Goal: Information Seeking & Learning: Learn about a topic

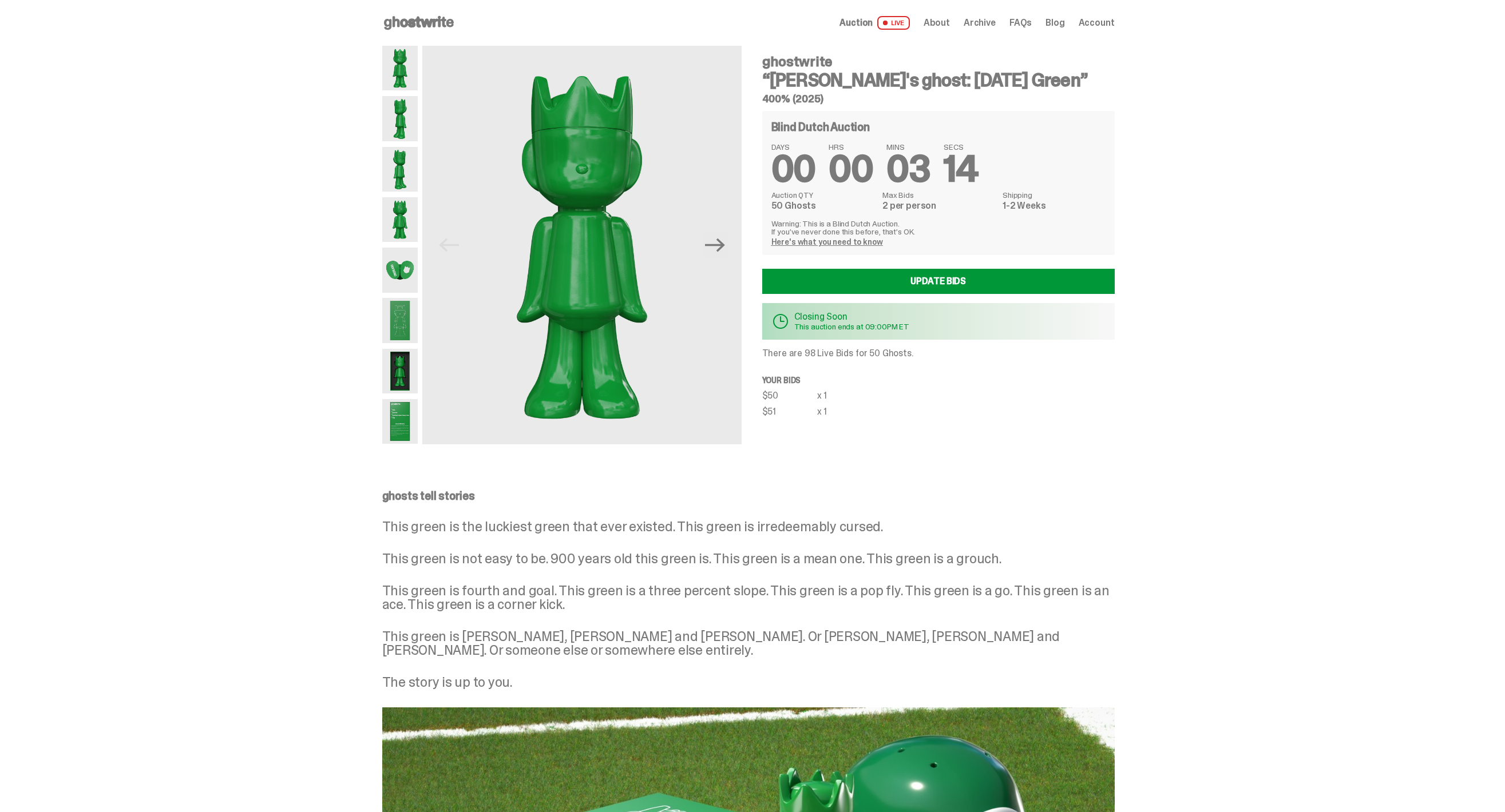
click at [409, 120] on img at bounding box center [400, 119] width 36 height 45
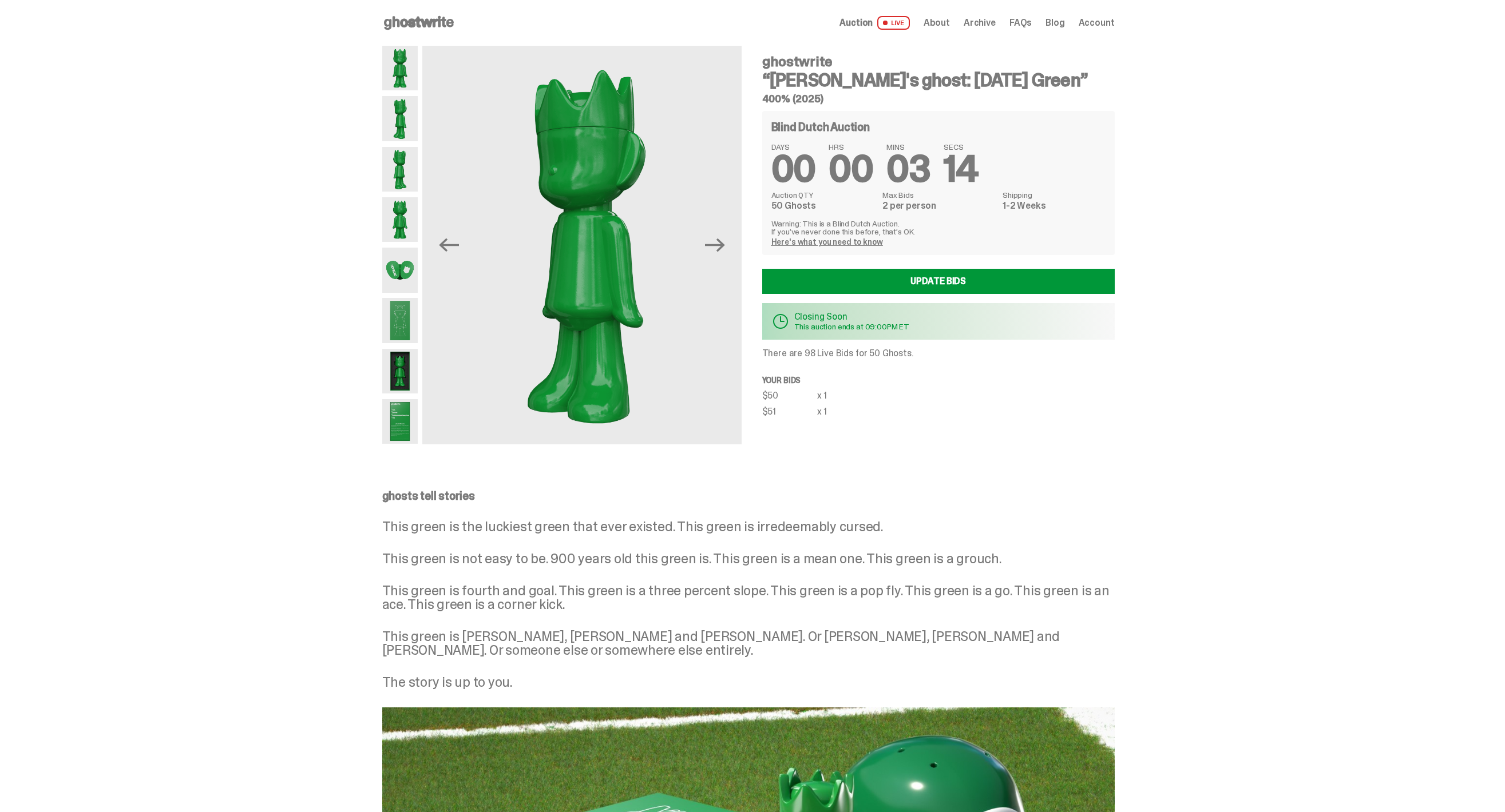
click at [404, 68] on img at bounding box center [400, 68] width 36 height 45
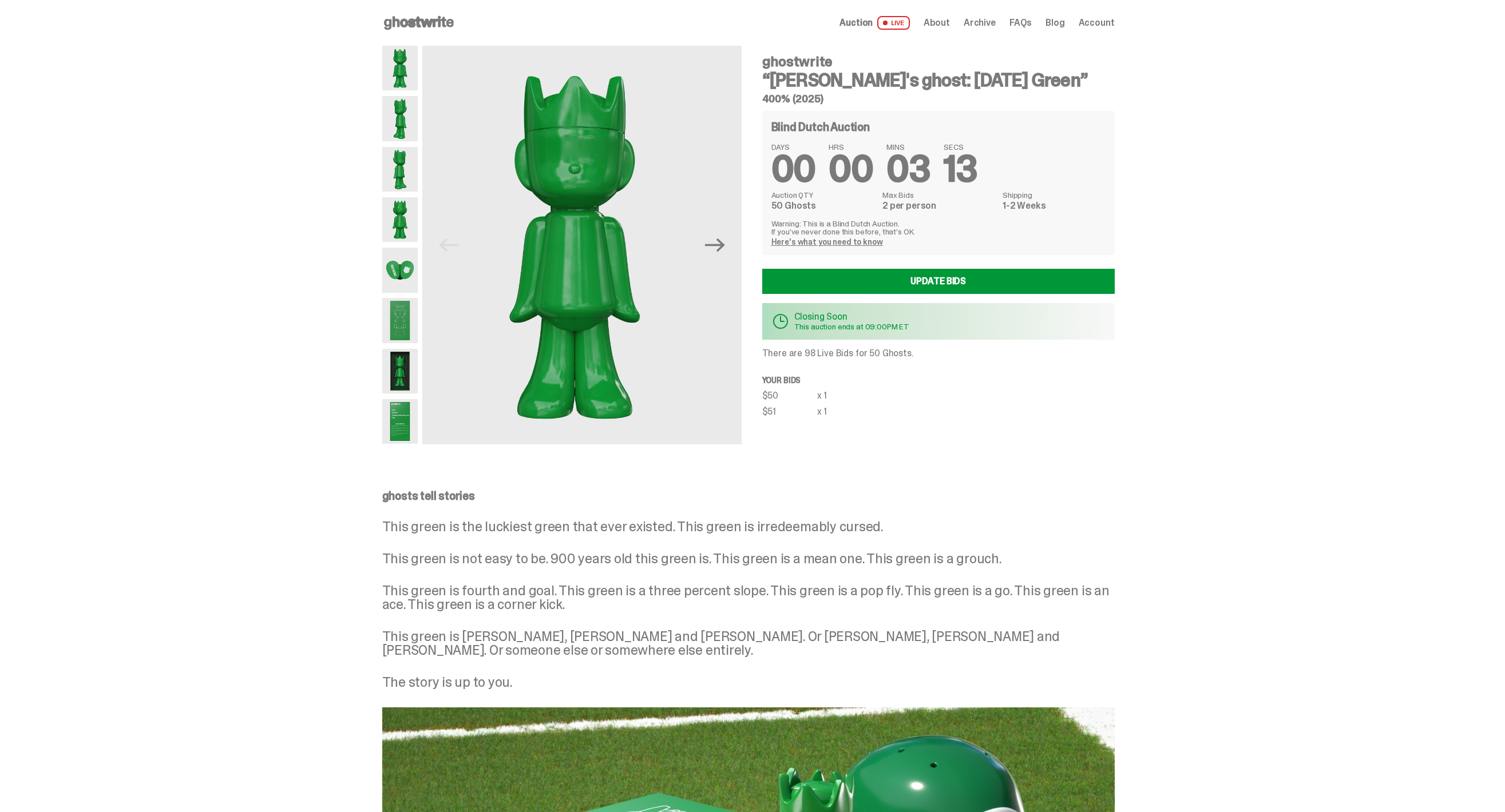
click at [419, 180] on img at bounding box center [400, 169] width 36 height 45
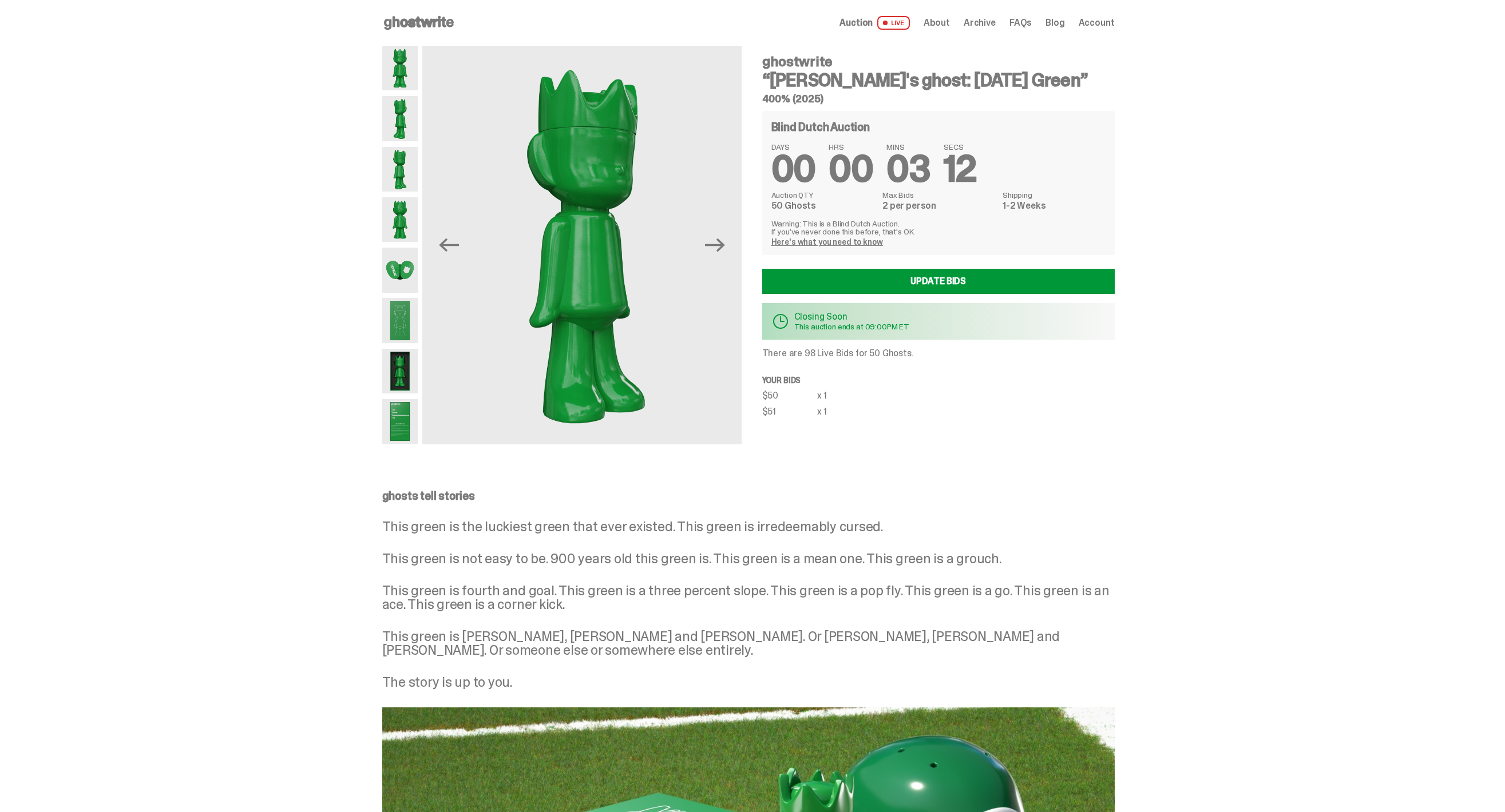
click at [416, 244] on div at bounding box center [400, 245] width 36 height 398
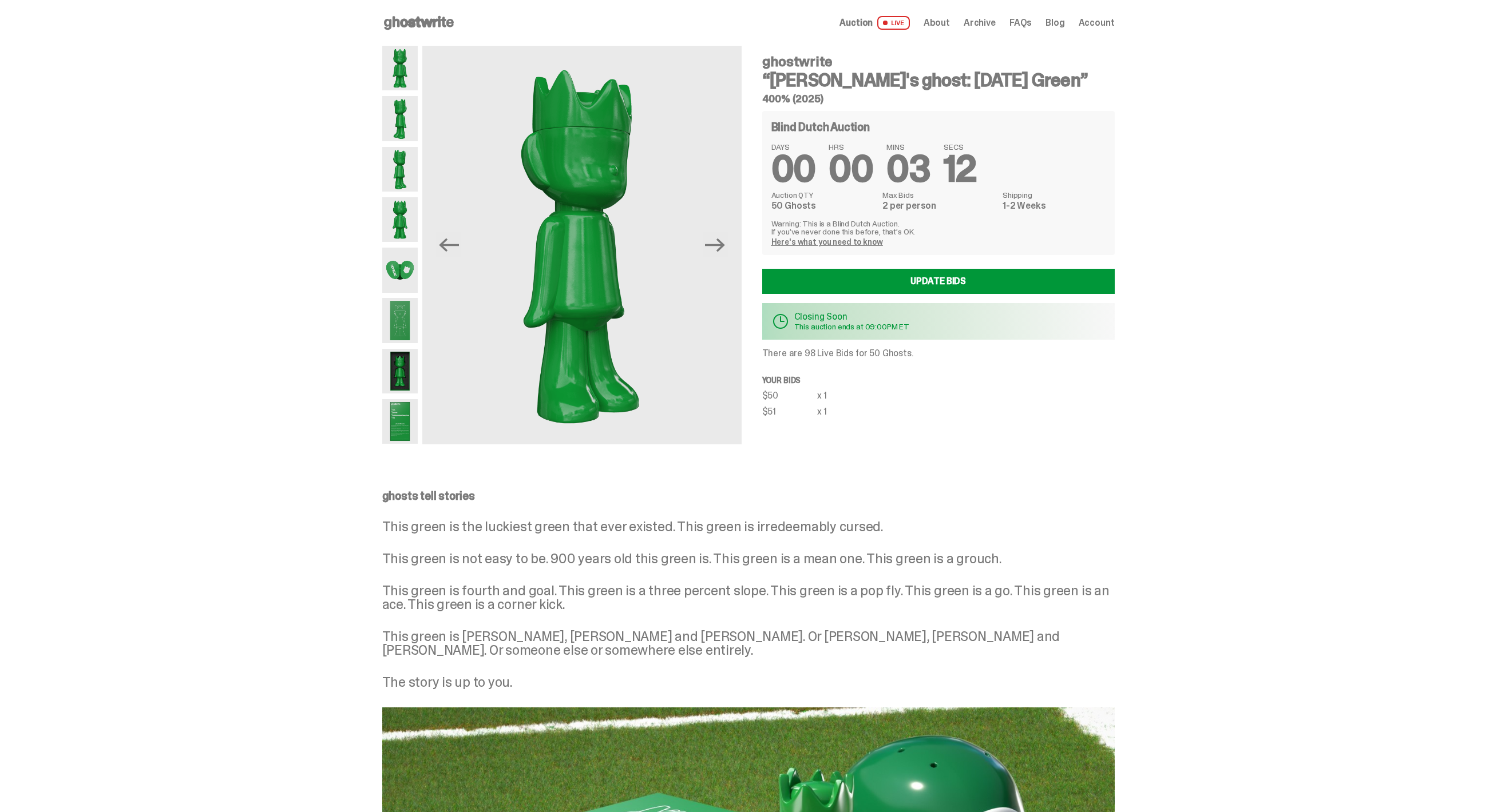
click at [409, 275] on img at bounding box center [400, 270] width 36 height 45
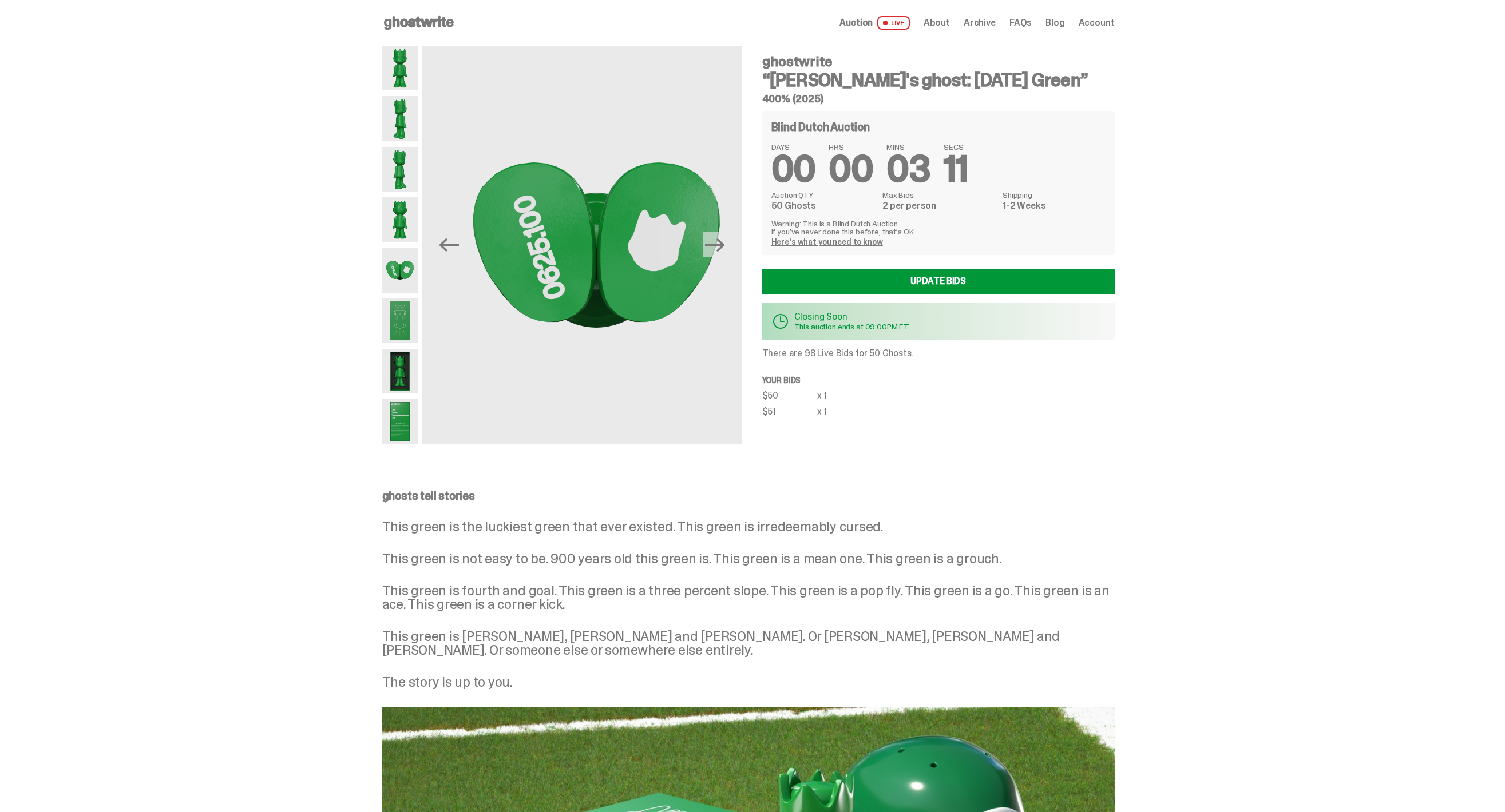
click at [413, 341] on img at bounding box center [400, 320] width 36 height 45
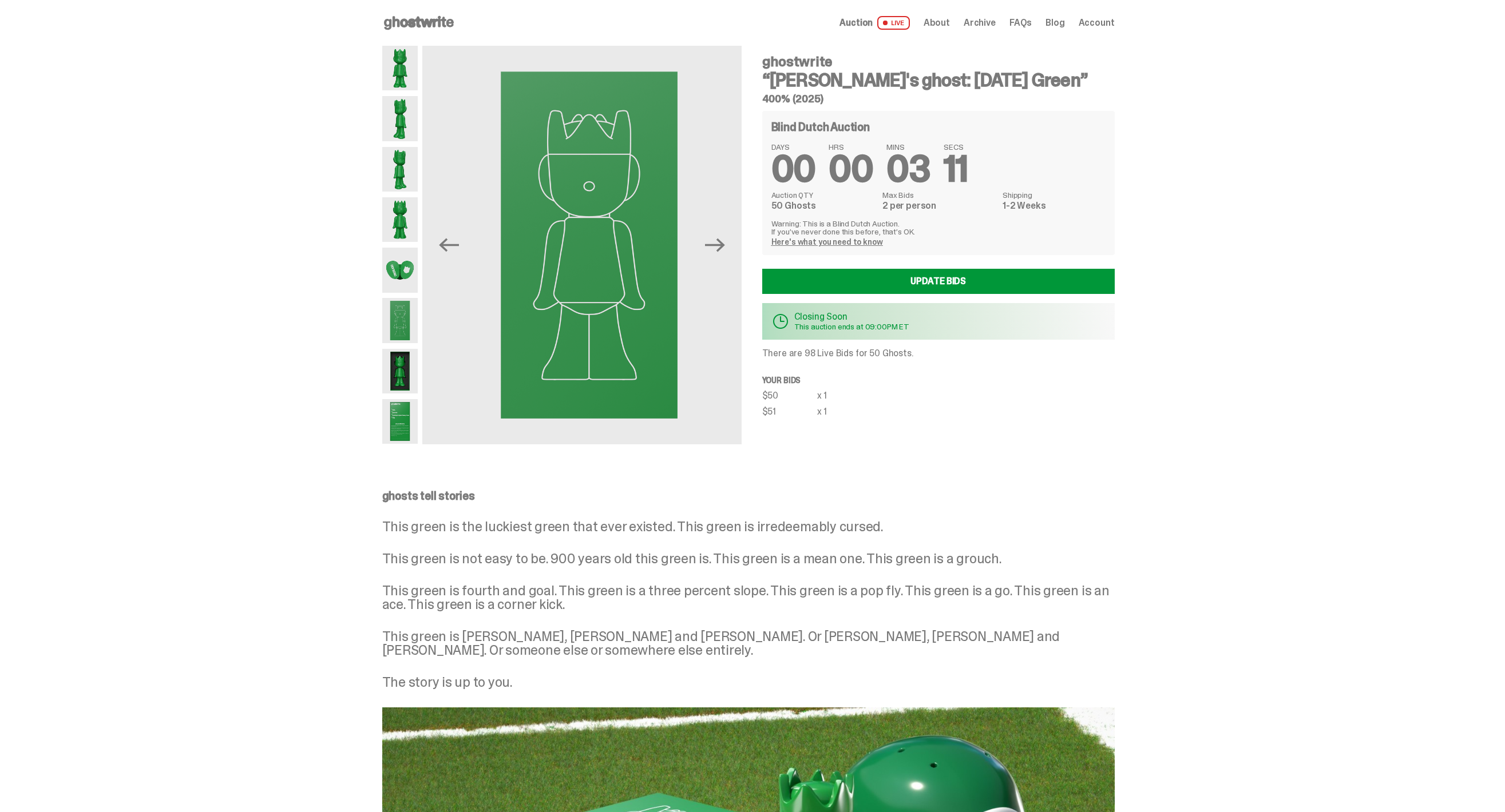
click at [414, 421] on img at bounding box center [400, 421] width 36 height 45
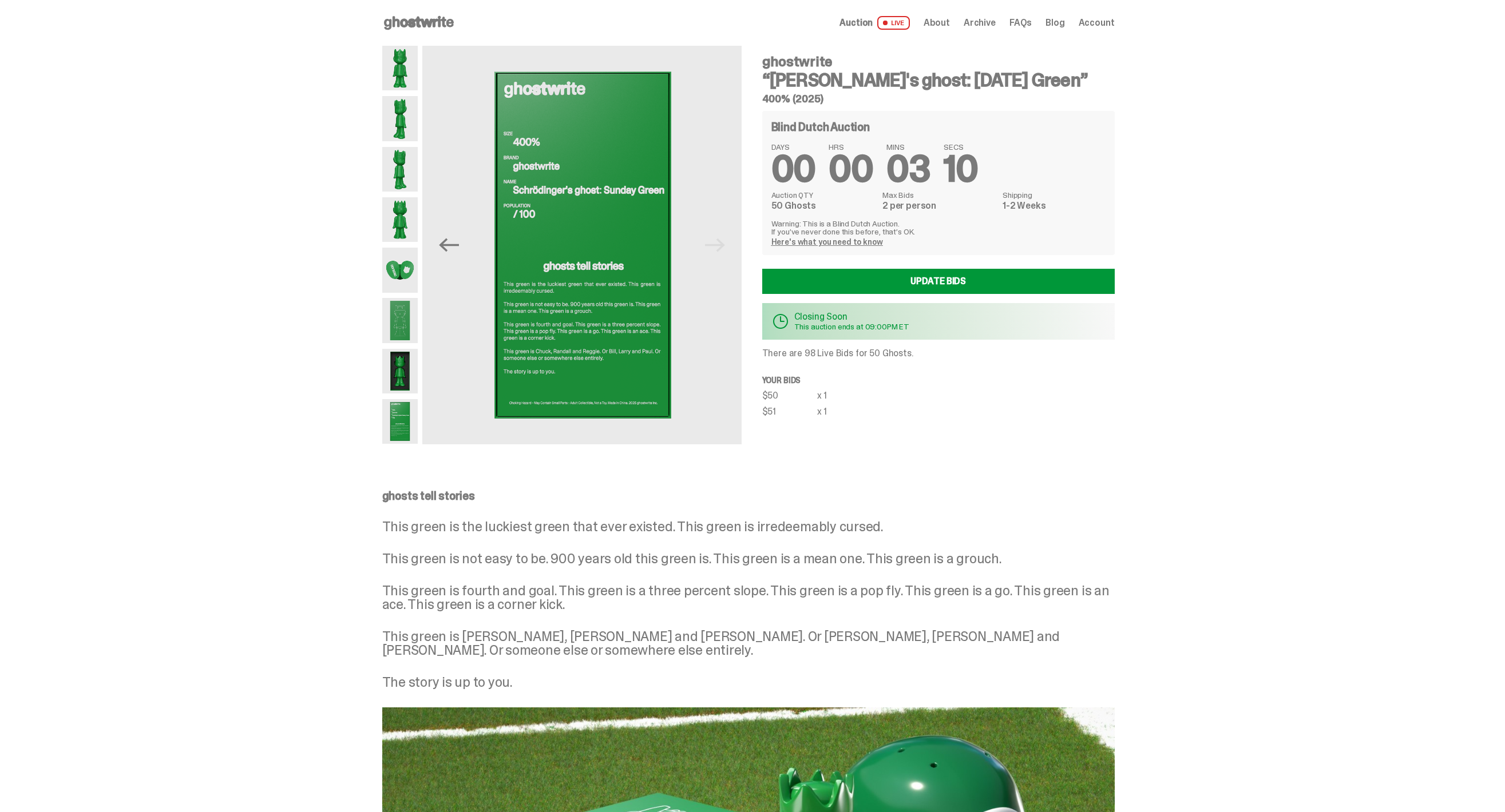
click at [404, 106] on img at bounding box center [400, 119] width 36 height 45
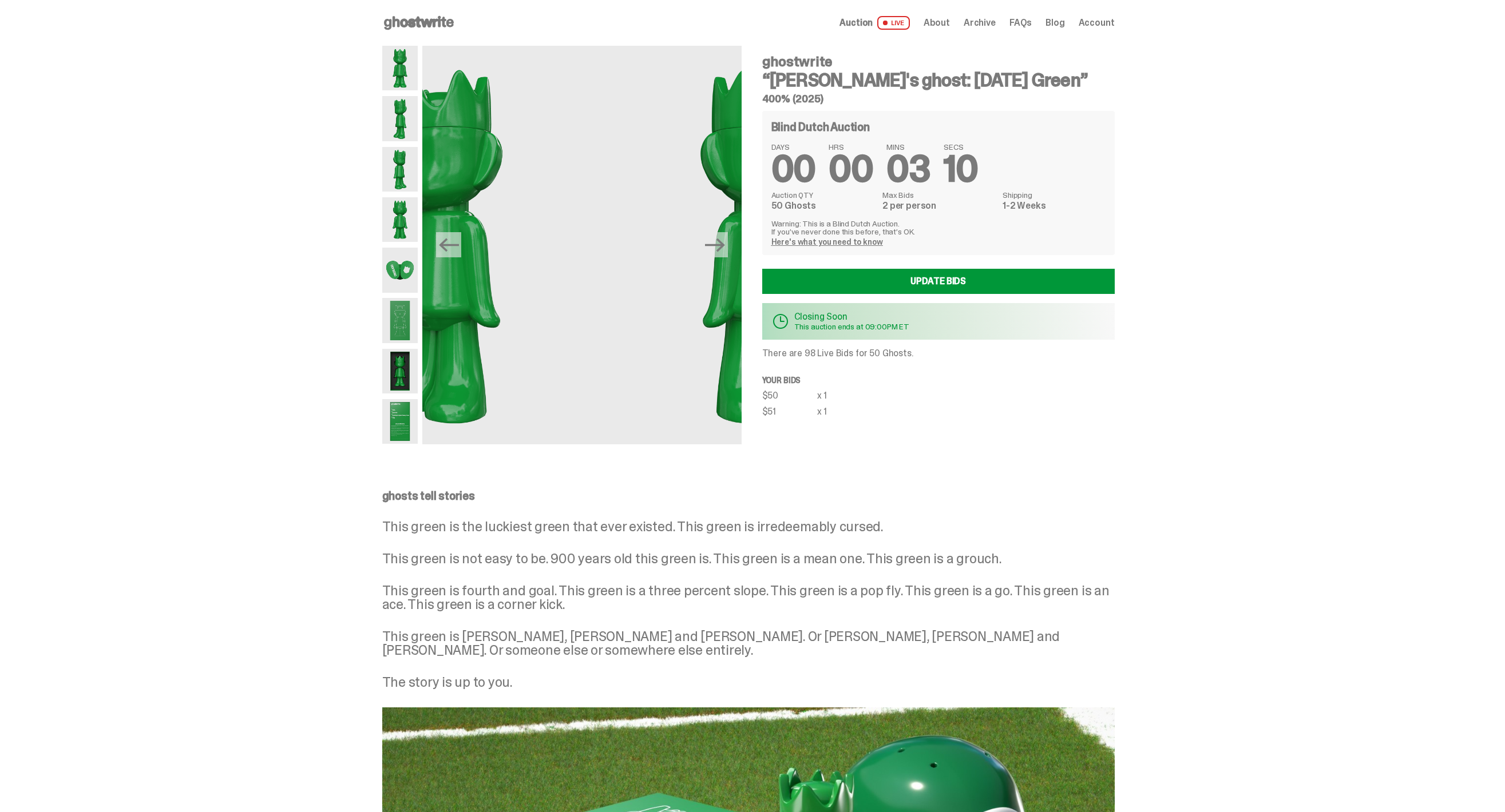
click at [404, 63] on img at bounding box center [400, 68] width 36 height 45
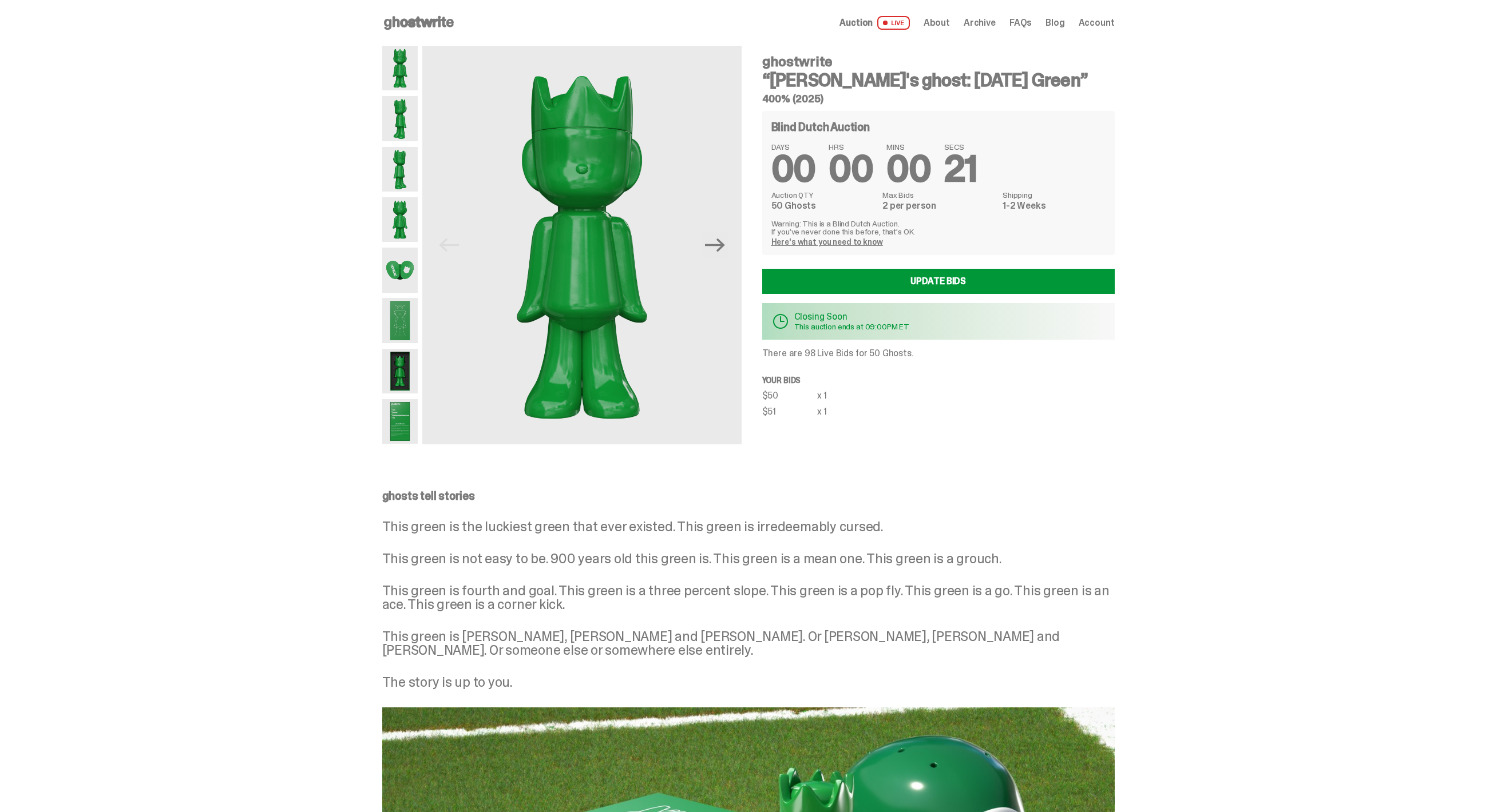
click at [826, 355] on p "There are 98 Live Bids for 50 Ghosts." at bounding box center [938, 353] width 352 height 9
click at [848, 384] on p "Your bids" at bounding box center [938, 380] width 352 height 8
click at [800, 359] on div "Blind Dutch Auction DAYS 00 HRS 00 MINS 00 SECS 17 Auction QTY 50 Ghosts Max Bi…" at bounding box center [938, 263] width 352 height 305
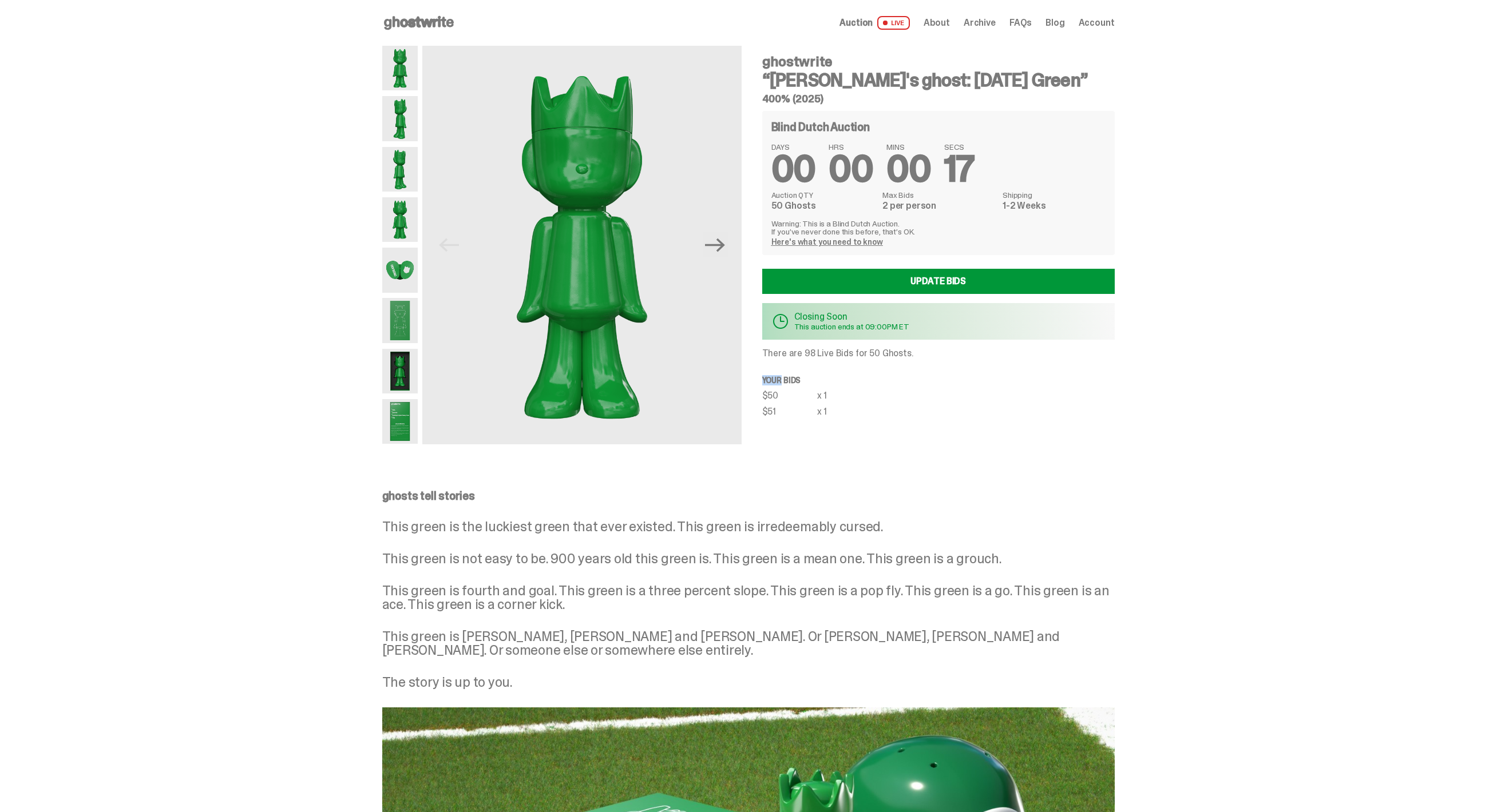
click at [800, 359] on div "Blind Dutch Auction DAYS 00 HRS 00 MINS 00 SECS 17 Auction QTY 50 Ghosts Max Bi…" at bounding box center [938, 263] width 352 height 305
click at [807, 350] on p "There are 98 Live Bids for 50 Ghosts." at bounding box center [938, 353] width 352 height 9
click at [826, 385] on div "Blind Dutch Auction DAYS 00 HRS 00 MINS 00 SECS 16 Auction QTY 50 Ghosts Max Bi…" at bounding box center [938, 263] width 352 height 305
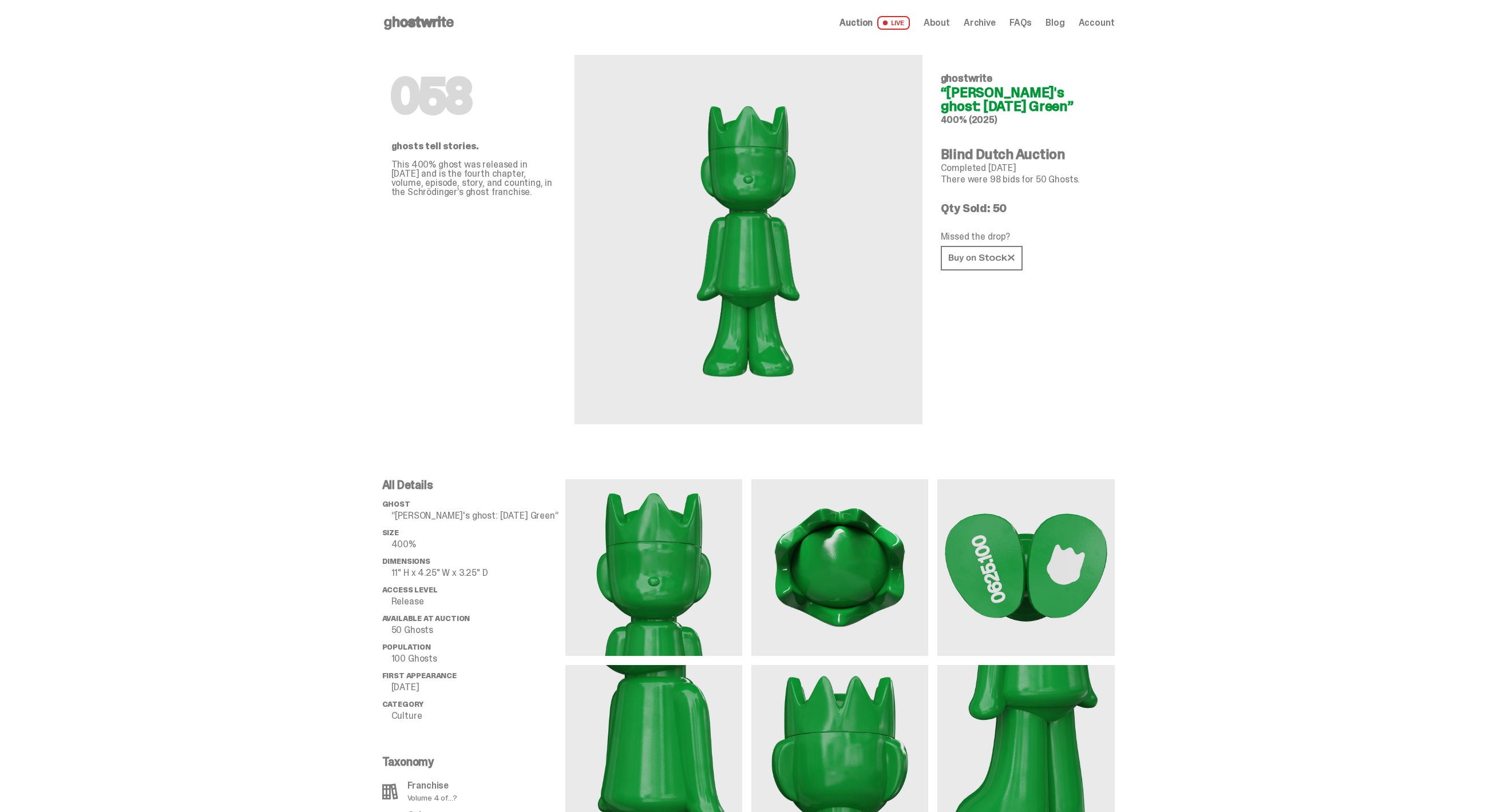
click at [440, 27] on icon at bounding box center [419, 23] width 73 height 18
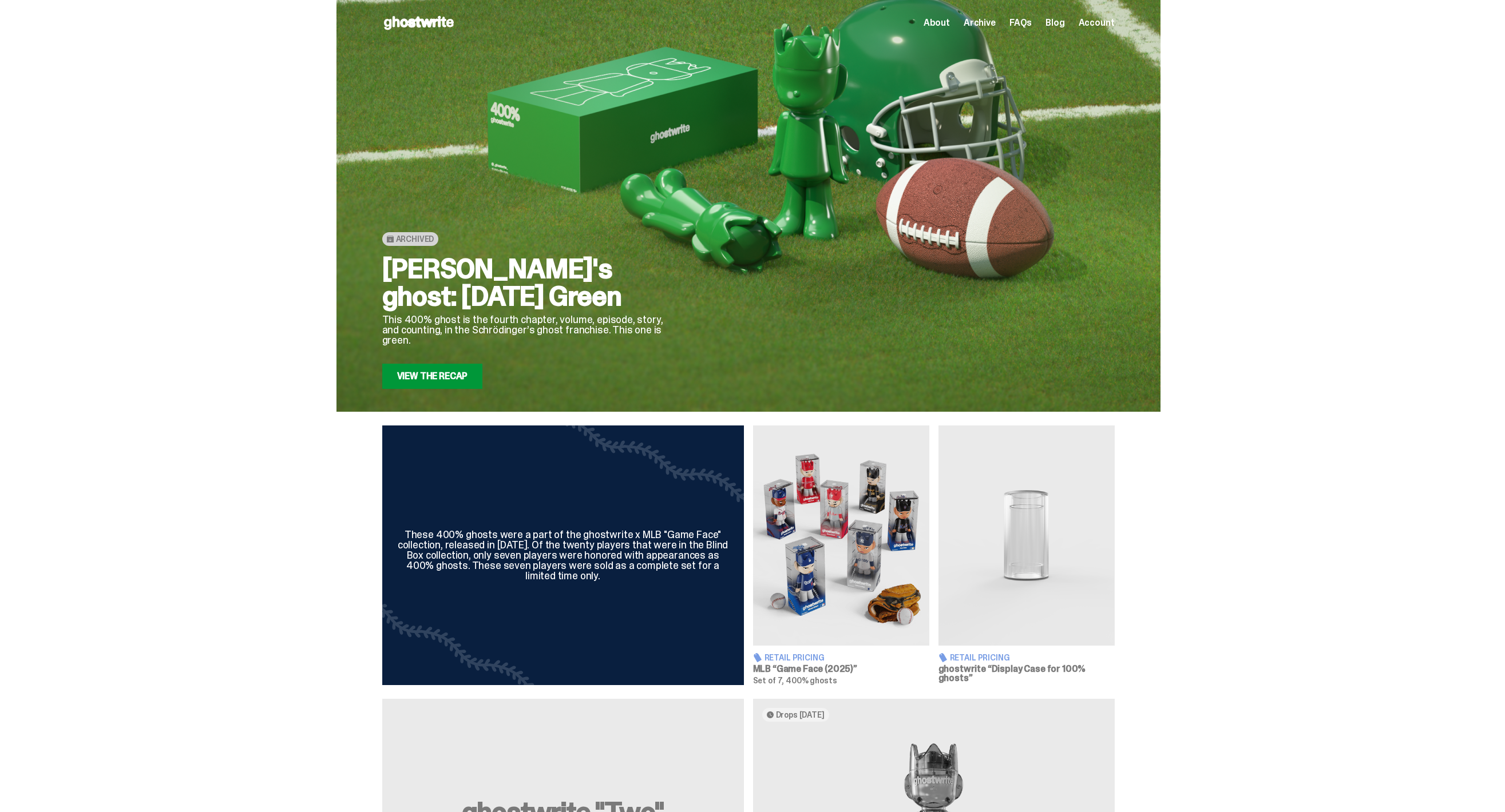
scroll to position [466, 0]
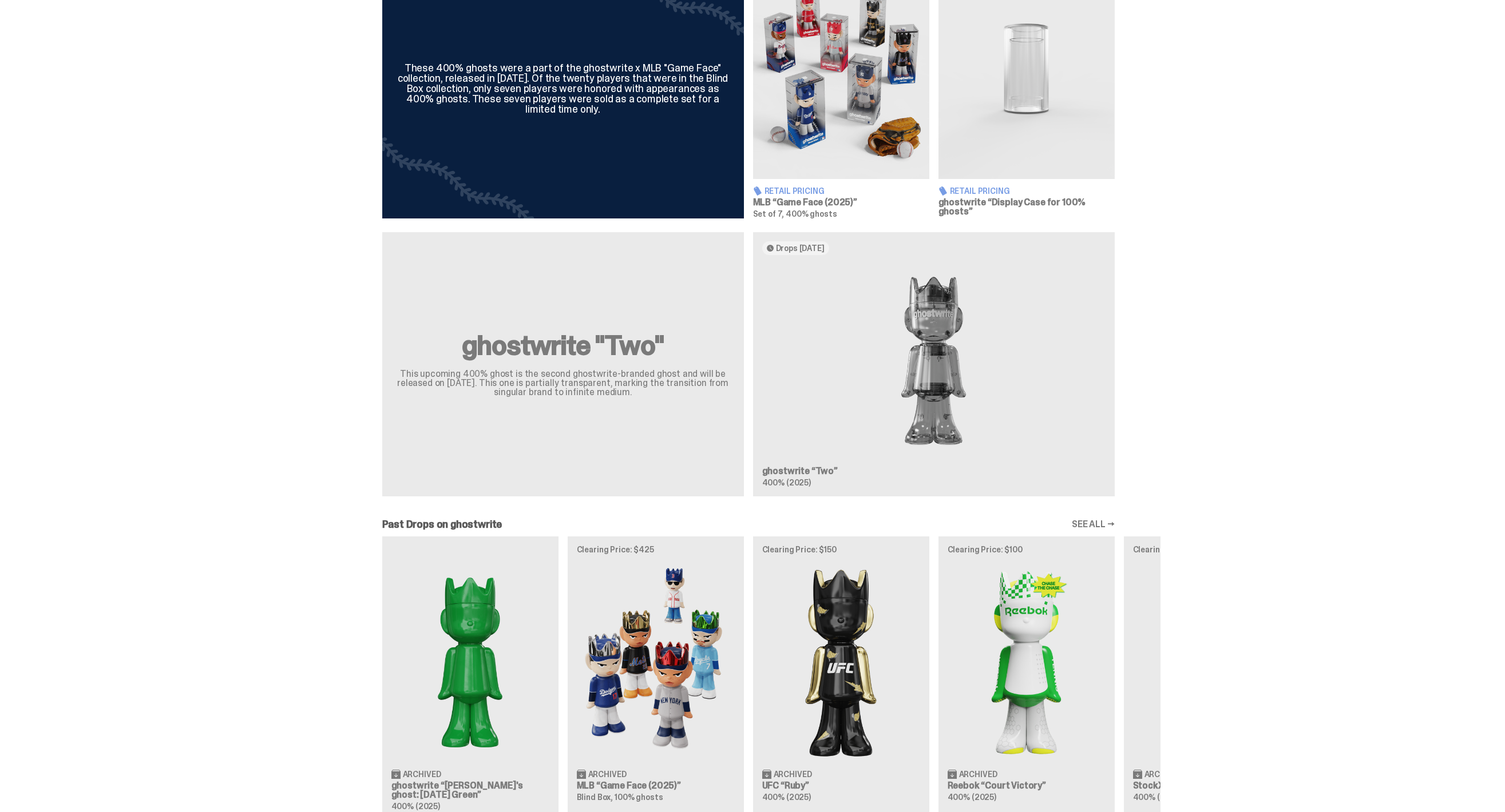
click at [1061, 444] on div "ghostwrite "Two" This upcoming 400% ghost is the second ghostwrite-branded ghos…" at bounding box center [749, 369] width 824 height 273
click at [941, 350] on div "ghostwrite "Two" This upcoming 400% ghost is the second ghostwrite-branded ghos…" at bounding box center [749, 369] width 824 height 273
click at [806, 247] on div "ghostwrite "Two" This upcoming 400% ghost is the second ghostwrite-branded ghos…" at bounding box center [749, 369] width 824 height 273
click at [918, 433] on div "ghostwrite "Two" This upcoming 400% ghost is the second ghostwrite-branded ghos…" at bounding box center [749, 369] width 824 height 273
click at [782, 465] on div "ghostwrite "Two" This upcoming 400% ghost is the second ghostwrite-branded ghos…" at bounding box center [749, 369] width 824 height 273
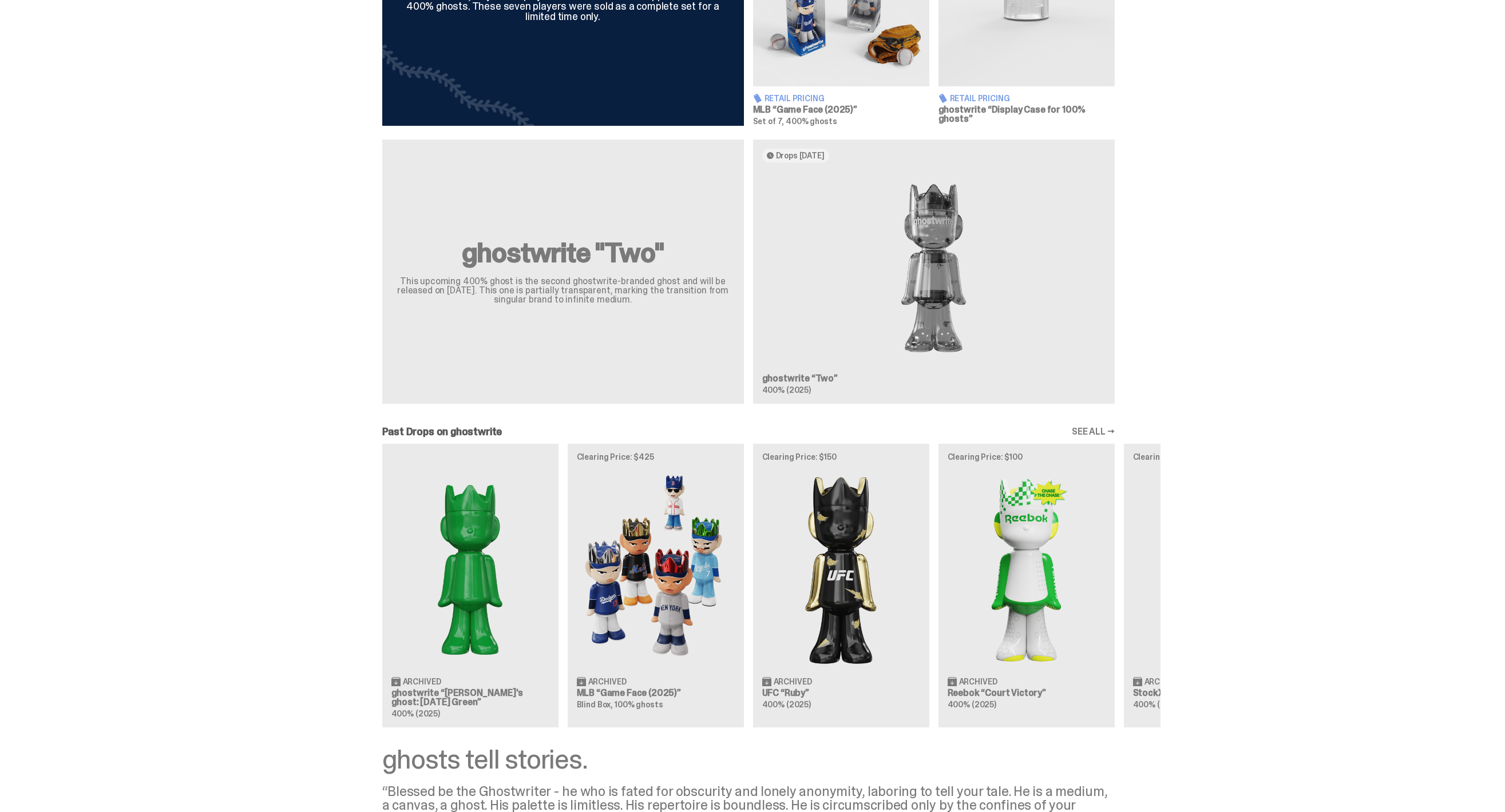
scroll to position [627, 0]
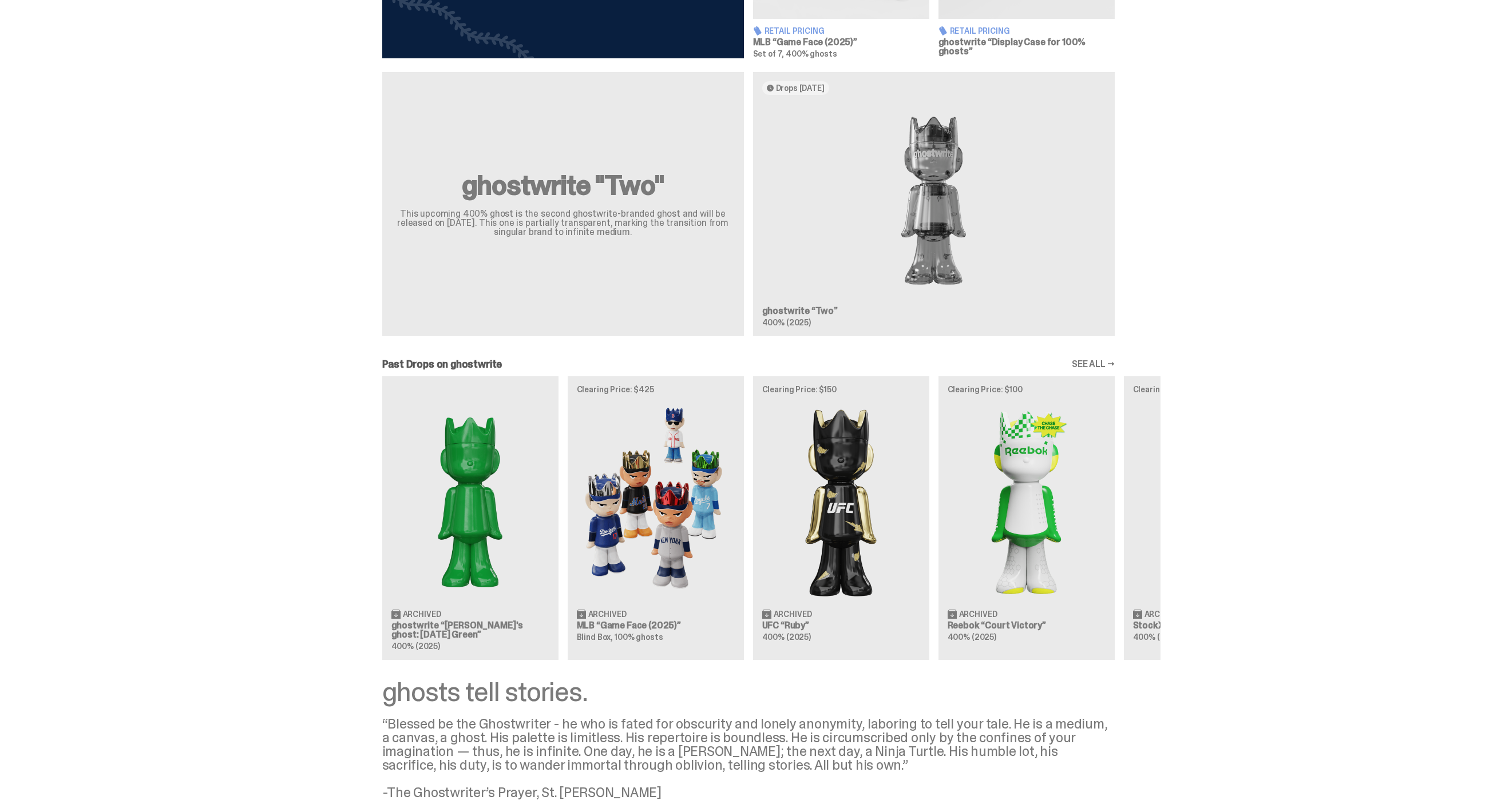
click at [652, 518] on div "Archived ghostwrite “[PERSON_NAME]'s ghost: [DATE] Green” 400% (2025) Clearing …" at bounding box center [749, 518] width 824 height 284
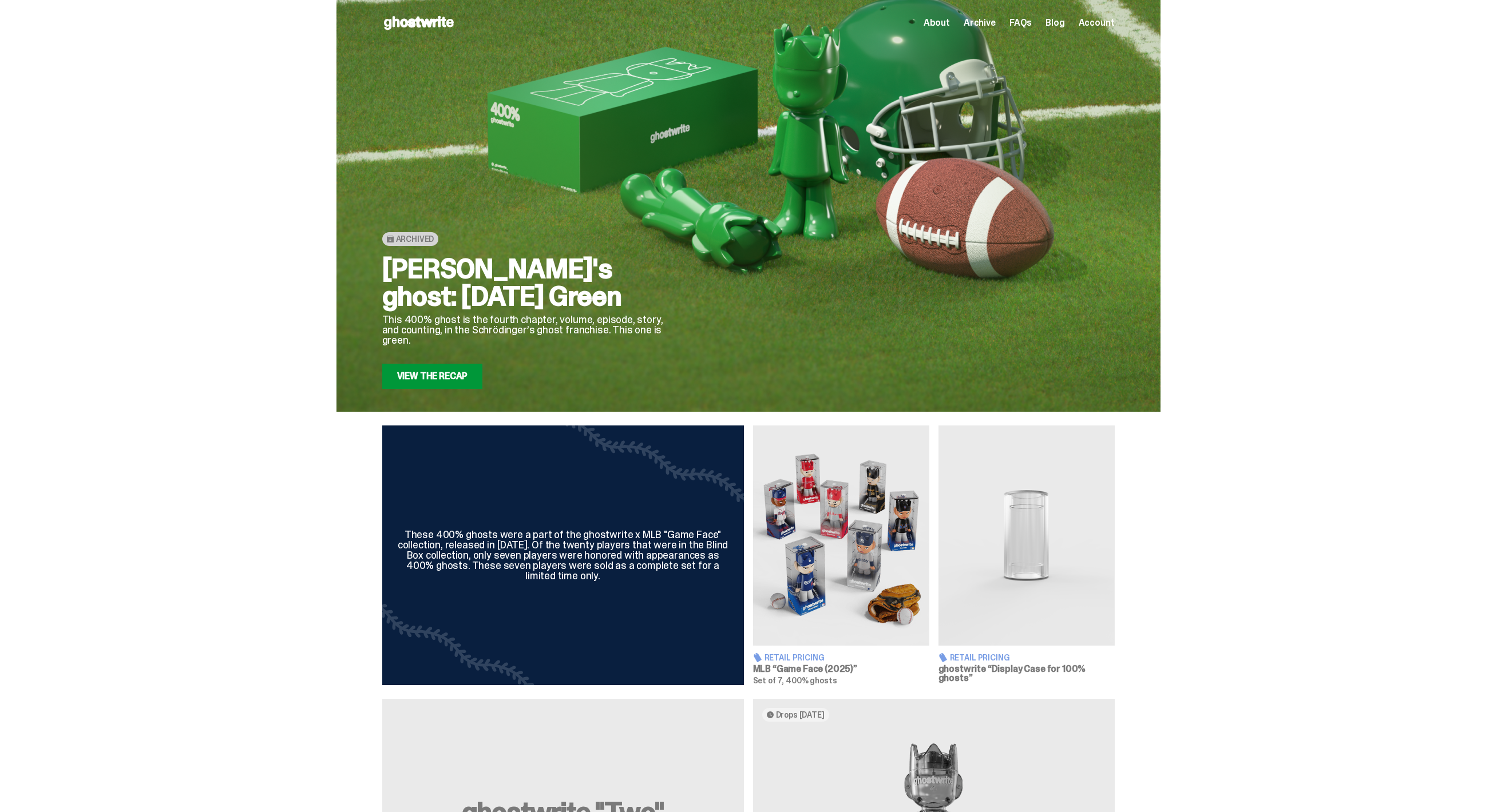
scroll to position [627, 0]
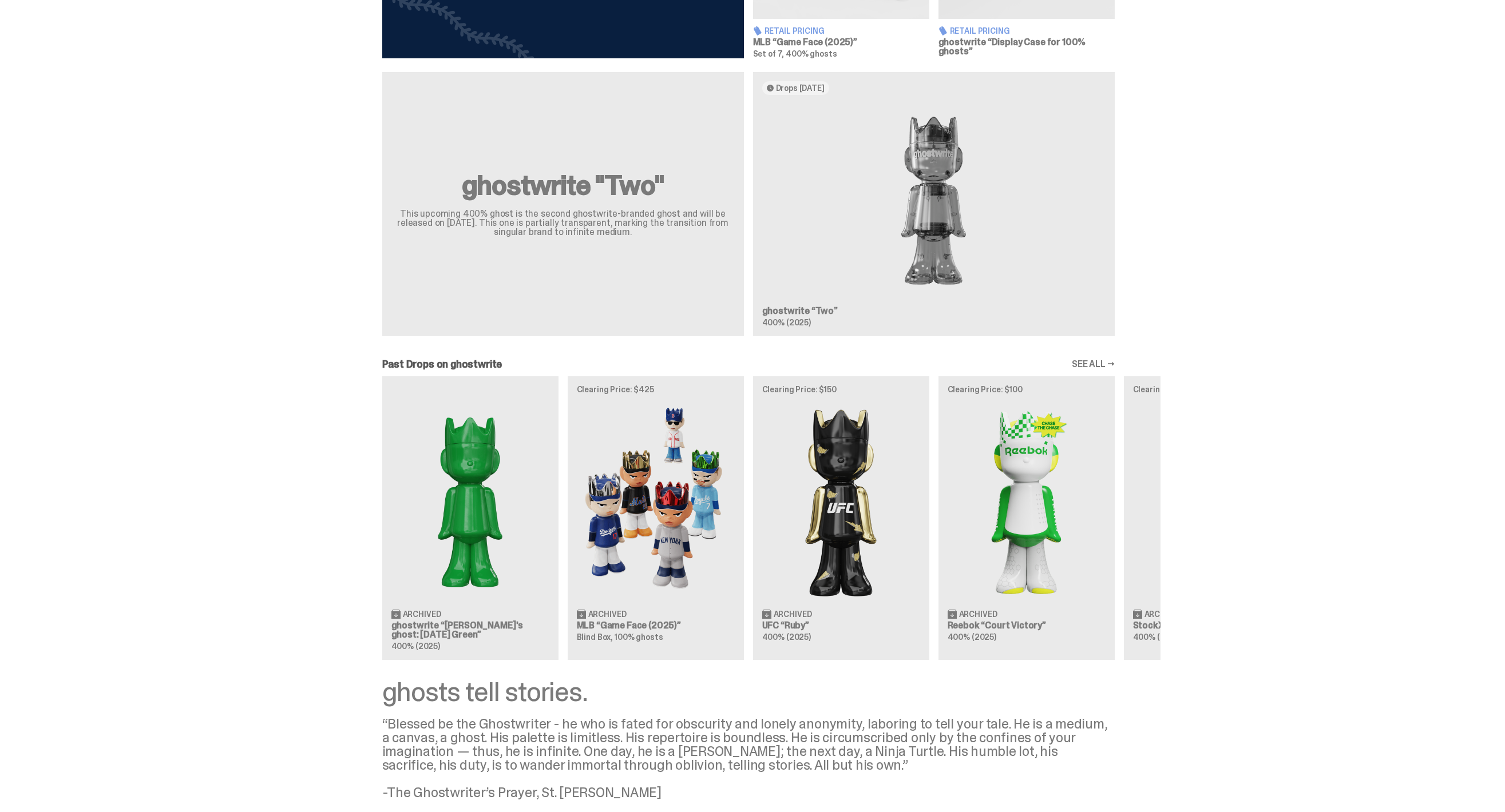
click at [802, 531] on div "Archived ghostwrite “[PERSON_NAME]'s ghost: [DATE] Green” 400% (2025) Clearing …" at bounding box center [749, 518] width 824 height 284
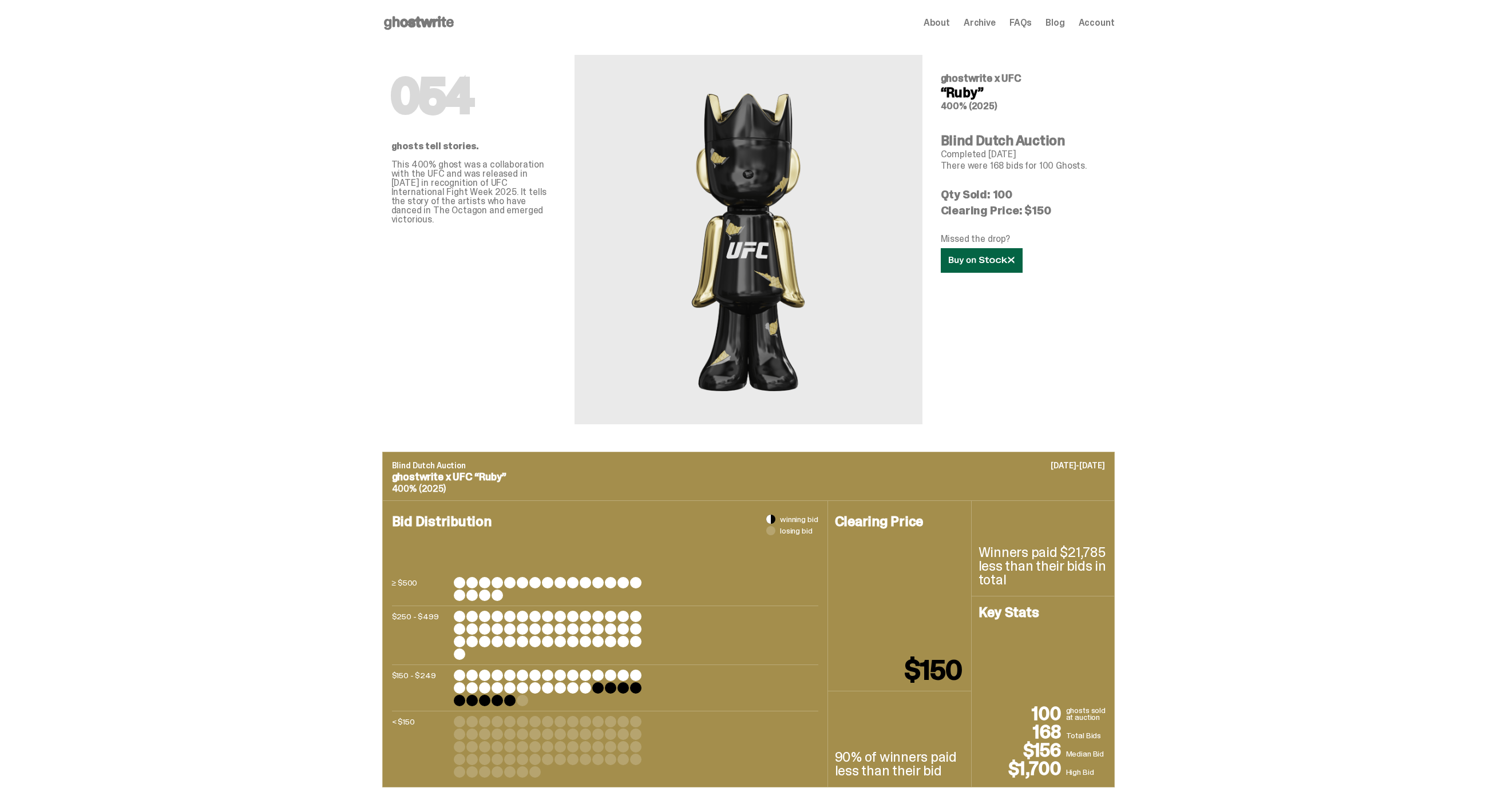
click at [973, 264] on icon at bounding box center [981, 261] width 66 height 8
click at [438, 28] on icon at bounding box center [419, 23] width 73 height 18
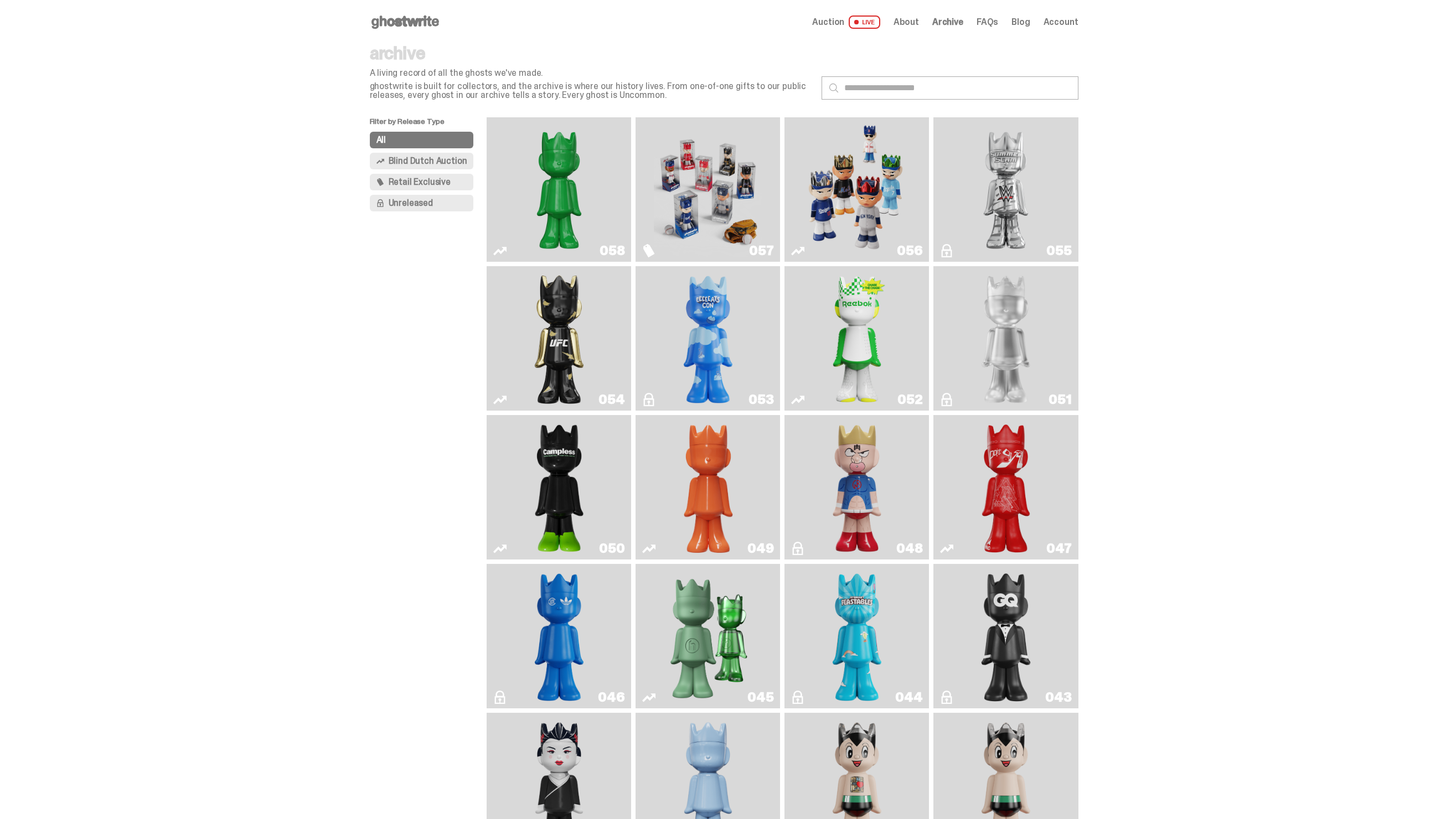
click at [728, 439] on img "Schrödinger's ghost: Orange Vibe" at bounding box center [708, 487] width 59 height 136
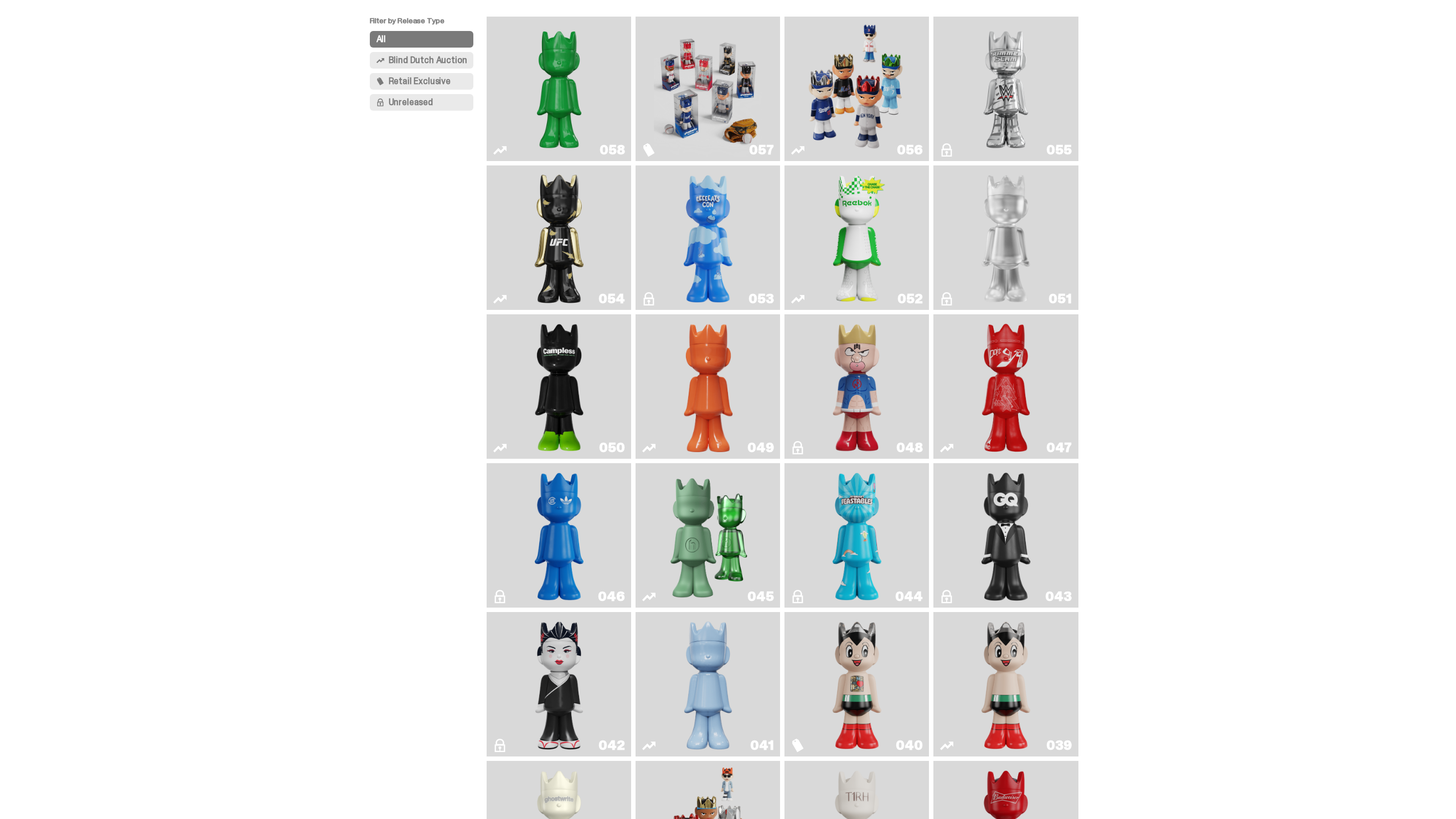
scroll to position [217, 0]
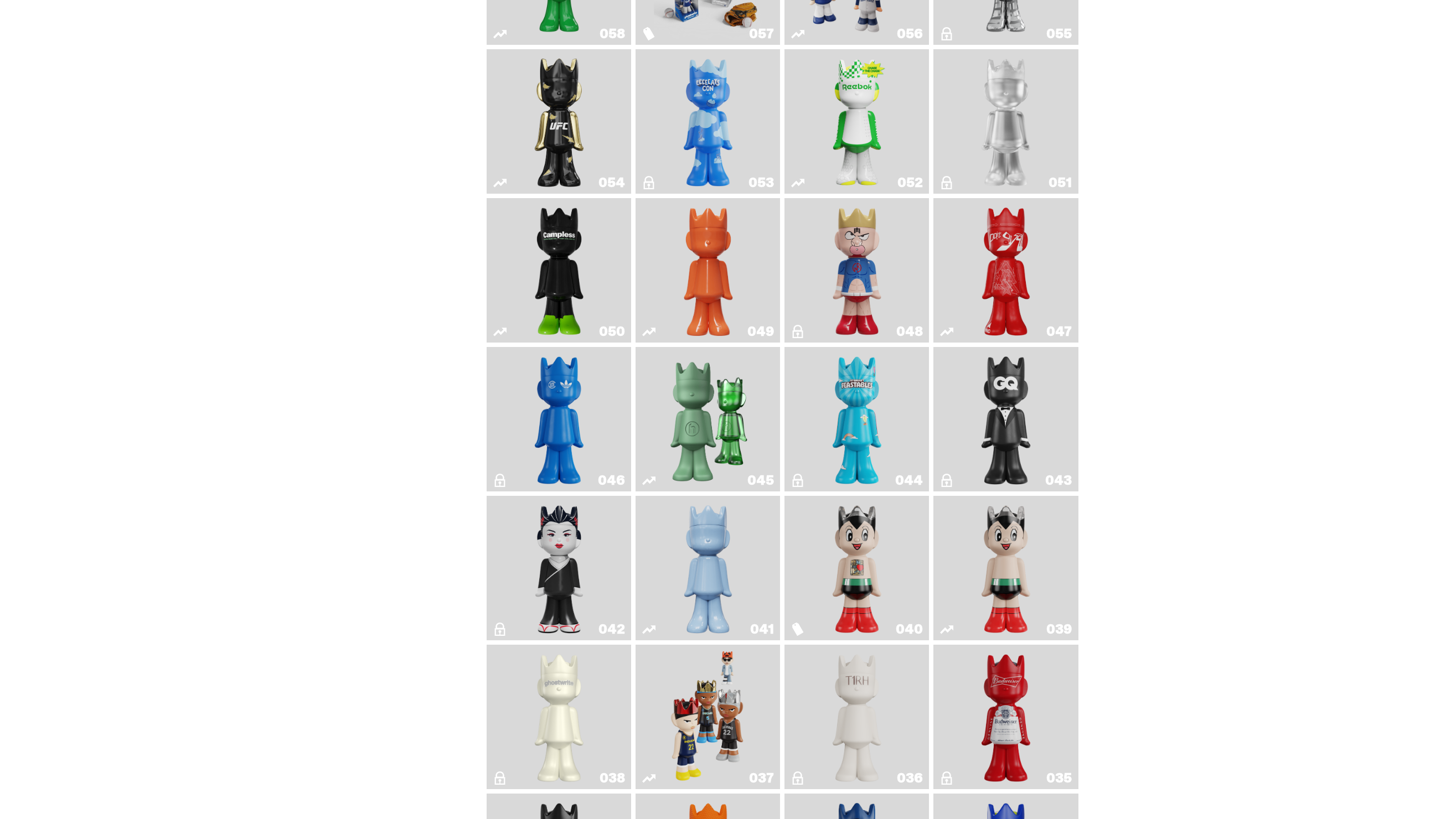
click at [741, 555] on link "041" at bounding box center [707, 568] width 131 height 136
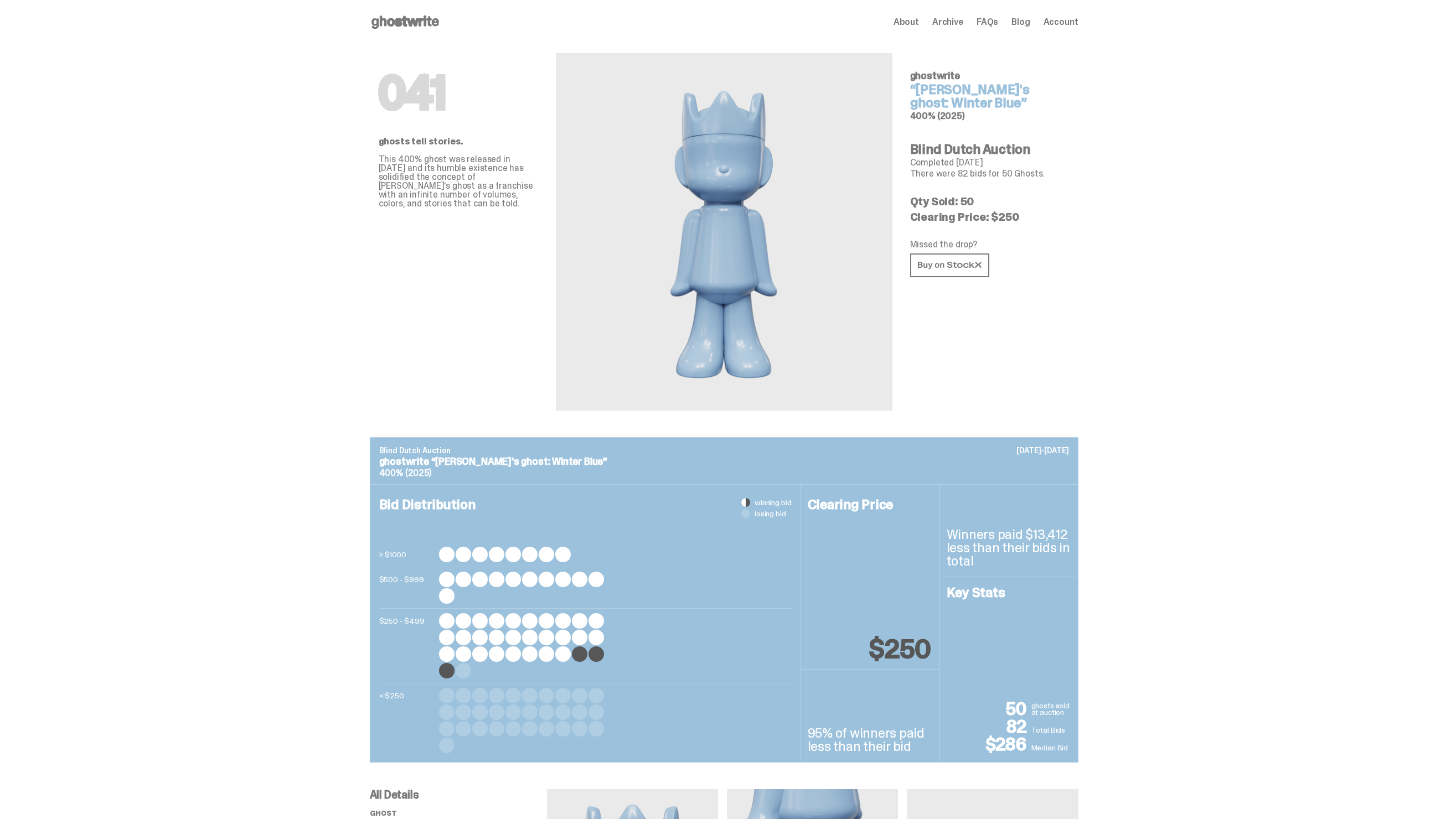
scroll to position [217, 0]
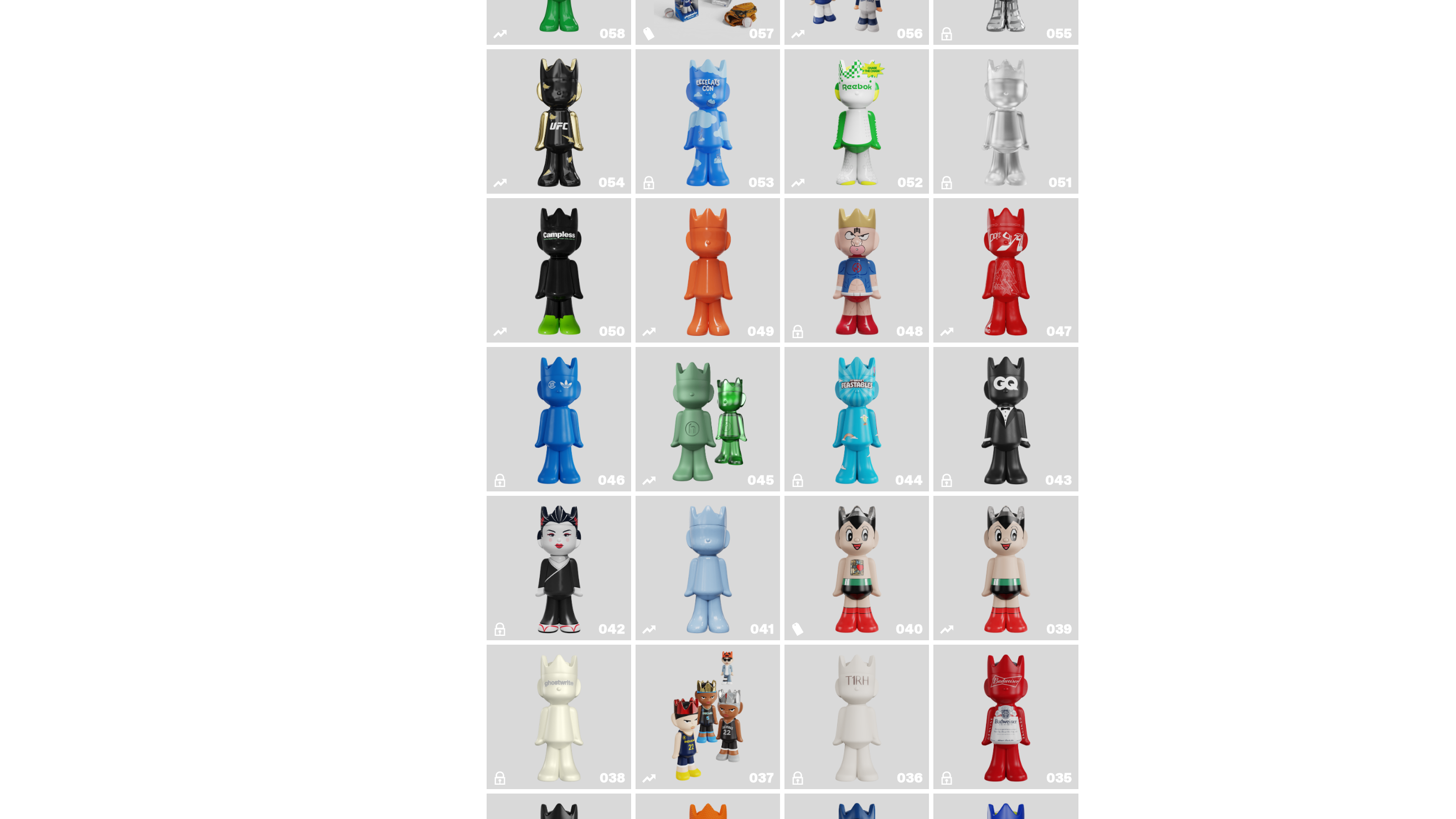
click at [732, 580] on img "Schrödinger's ghost: Winter Blue" at bounding box center [708, 568] width 59 height 136
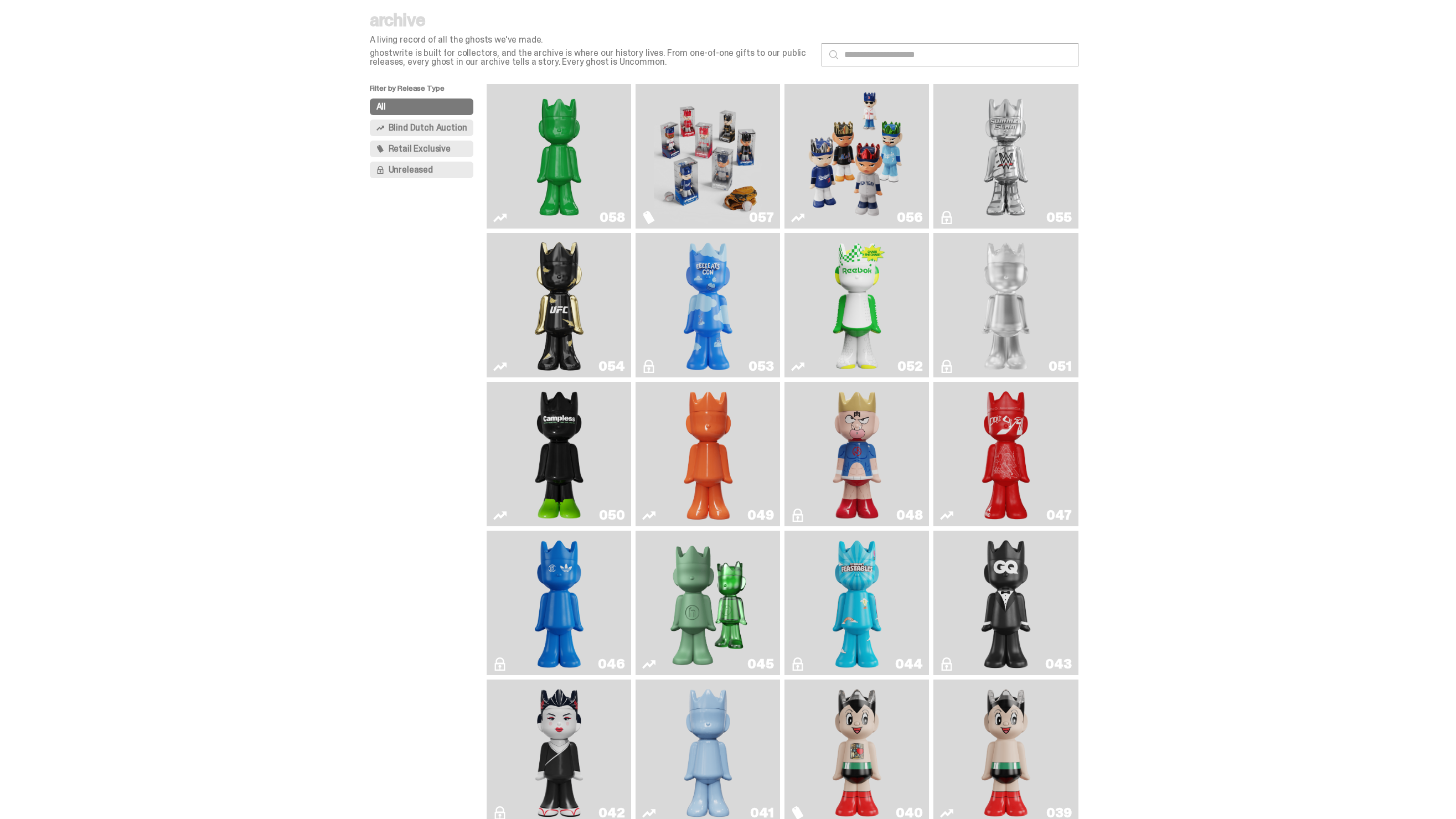
scroll to position [16, 0]
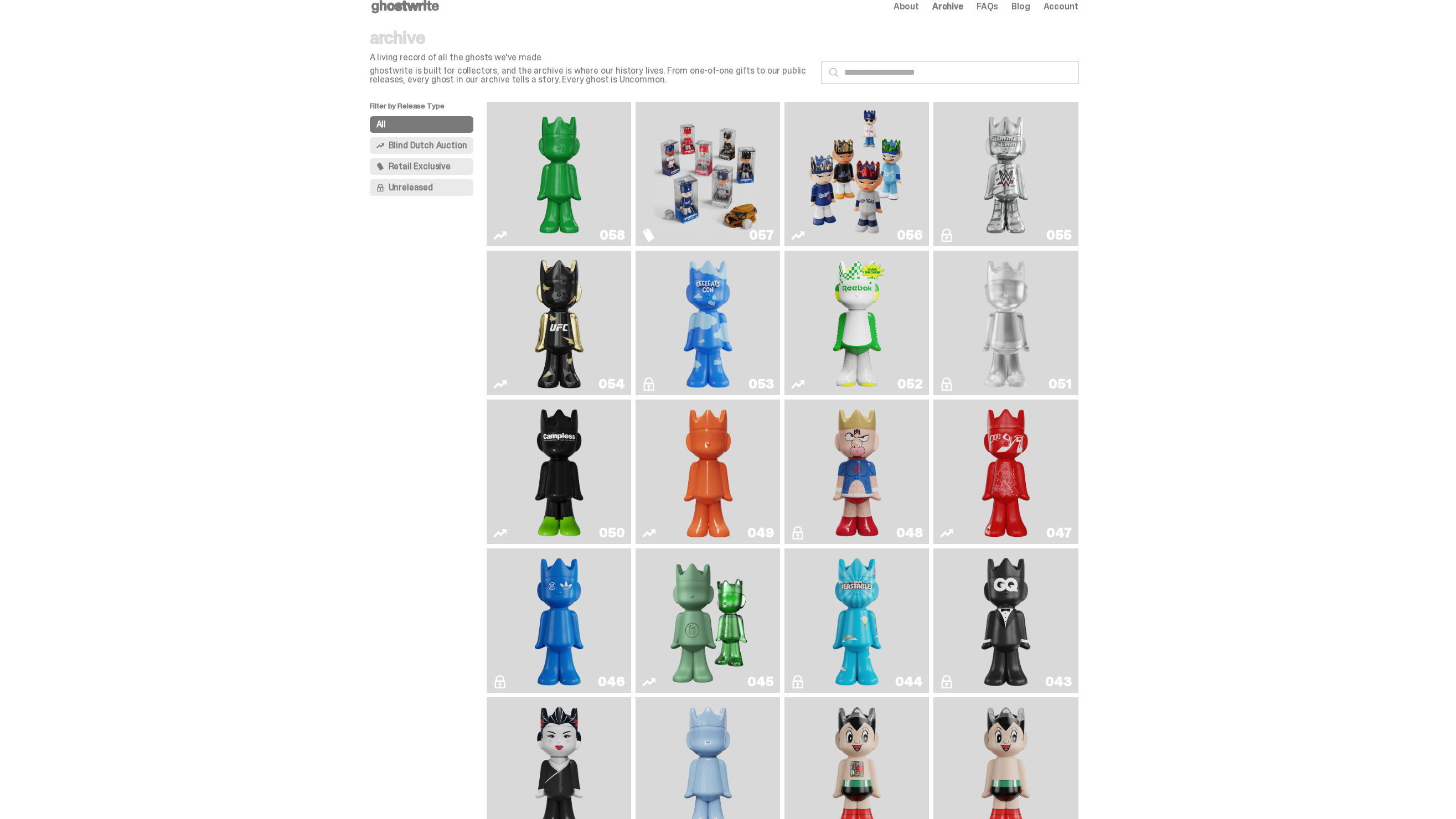
click at [713, 491] on img "Schrödinger's ghost: Orange Vibe" at bounding box center [708, 472] width 59 height 136
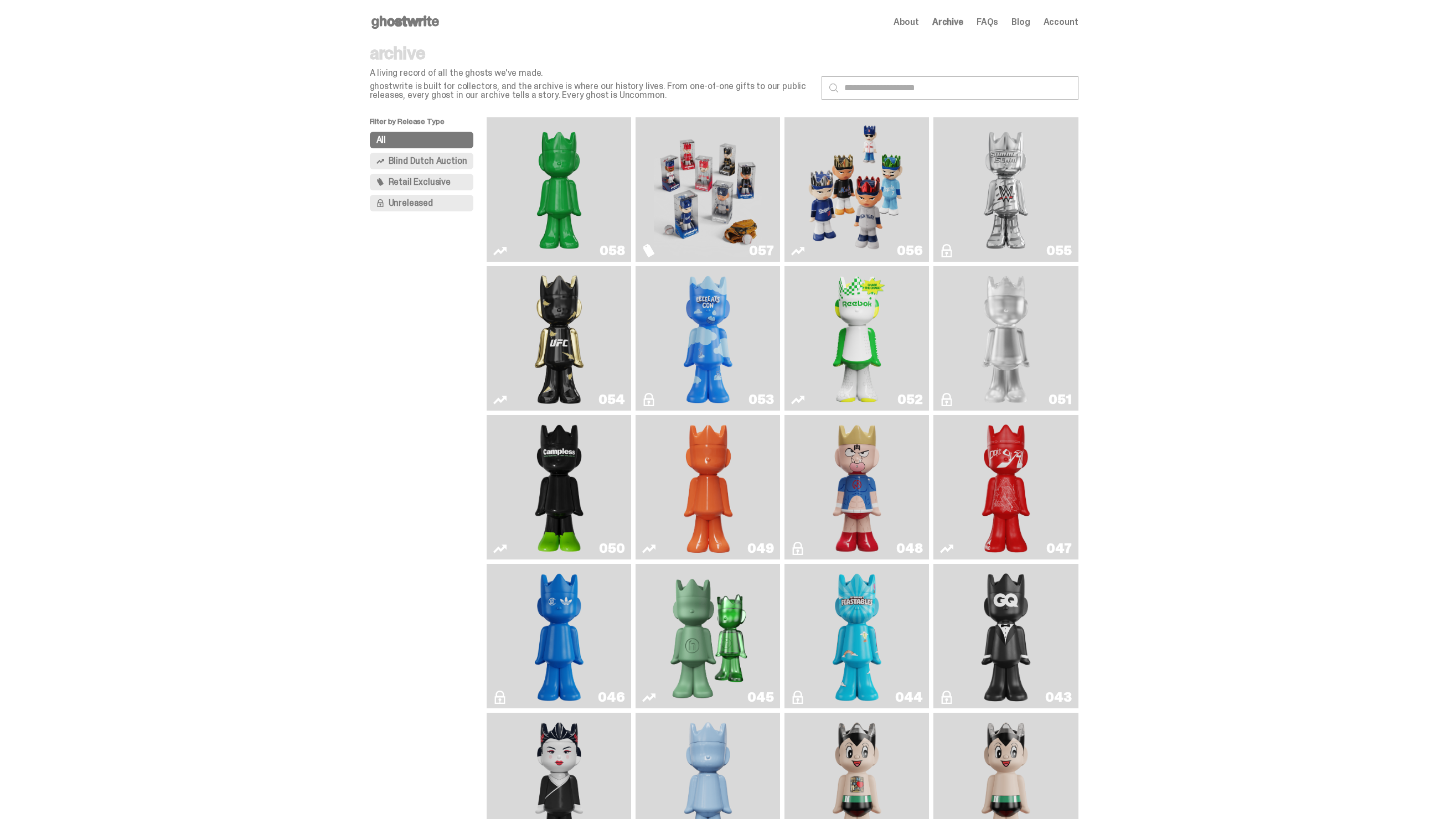
click at [570, 195] on img "Schrödinger's ghost: Sunday Green" at bounding box center [559, 189] width 108 height 136
